Goal: Information Seeking & Learning: Find specific fact

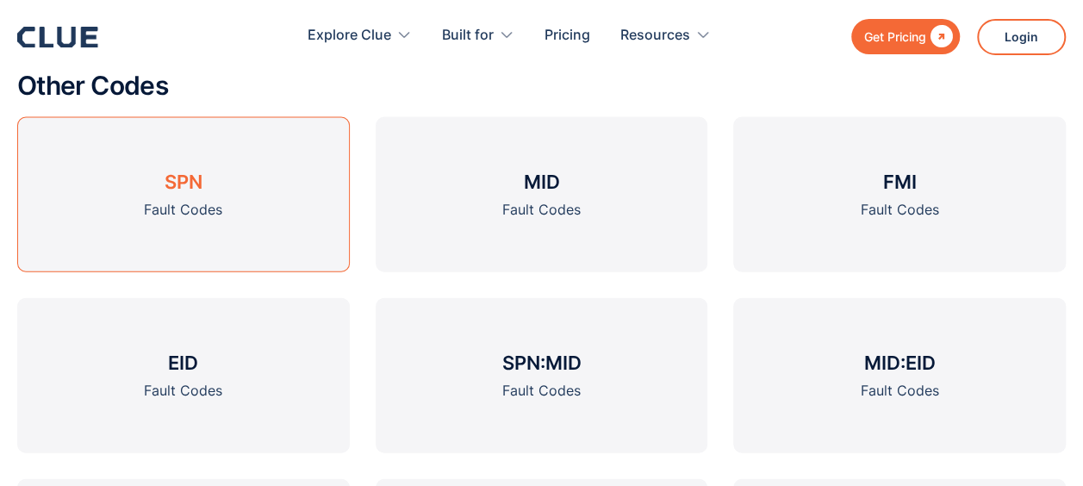
scroll to position [1790, 0]
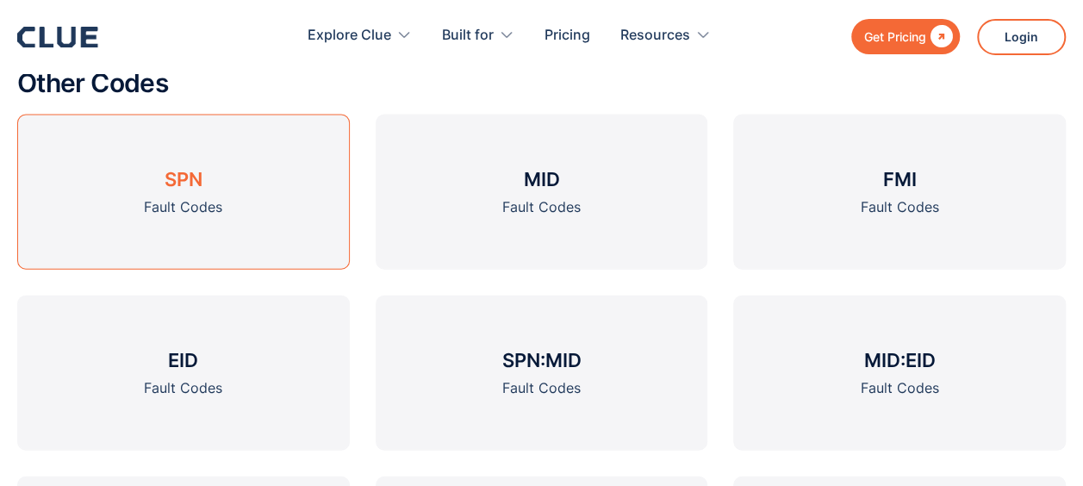
click at [289, 201] on link "SPN Fault Codes" at bounding box center [183, 192] width 332 height 155
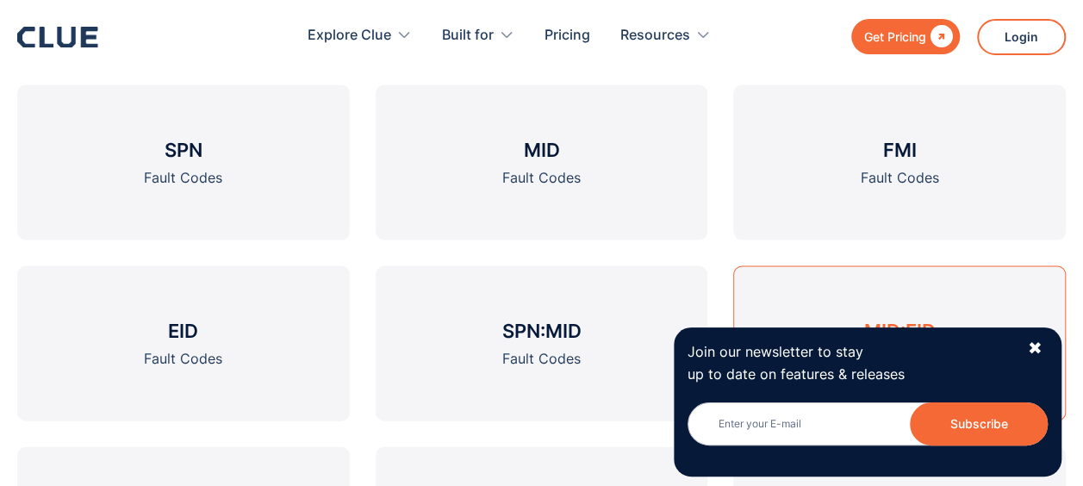
scroll to position [1664, 0]
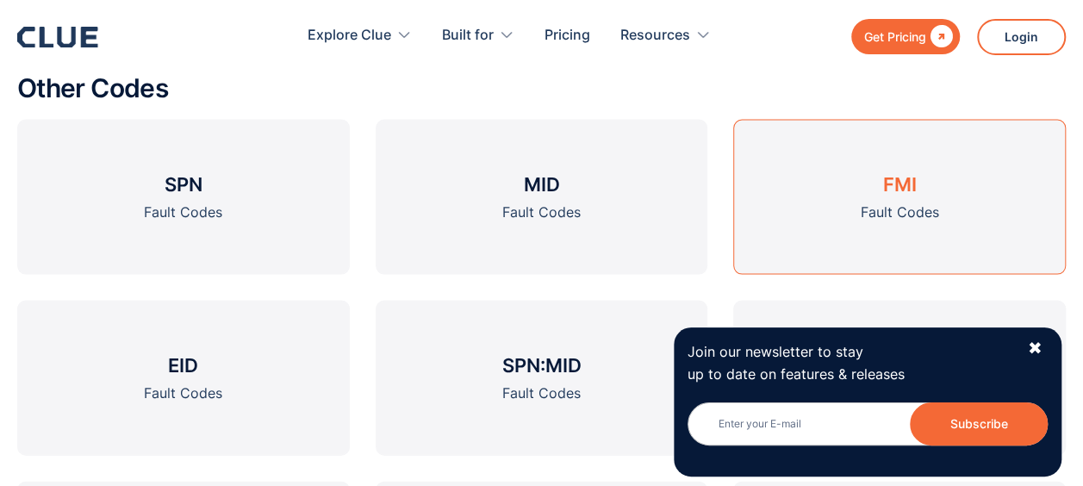
click at [802, 171] on link "FMI Fault Codes" at bounding box center [899, 197] width 332 height 155
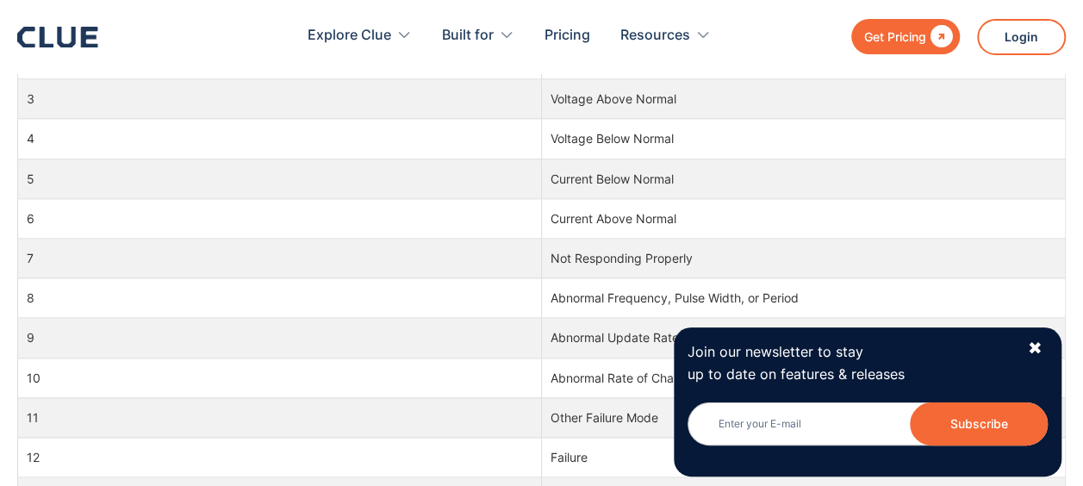
scroll to position [948, 0]
